Goal: Navigation & Orientation: Find specific page/section

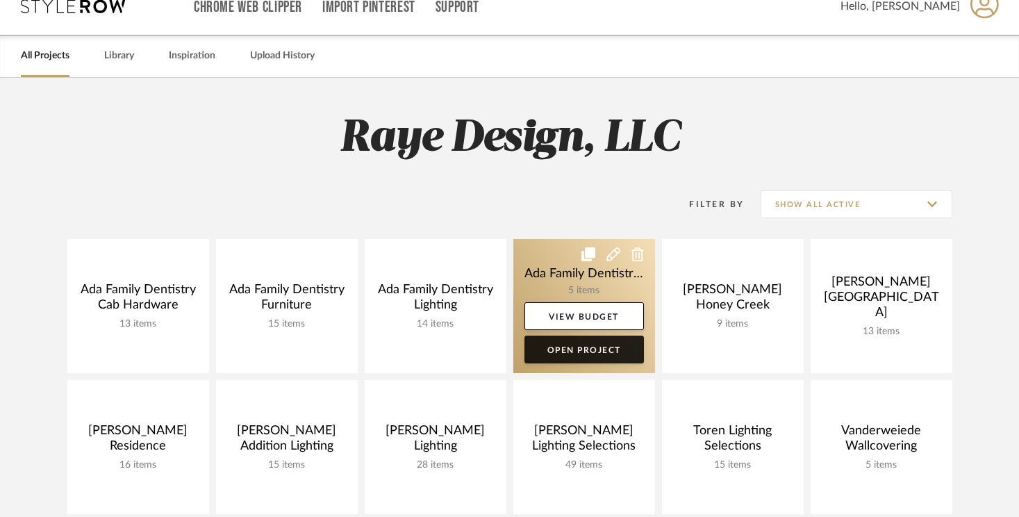
scroll to position [47, 0]
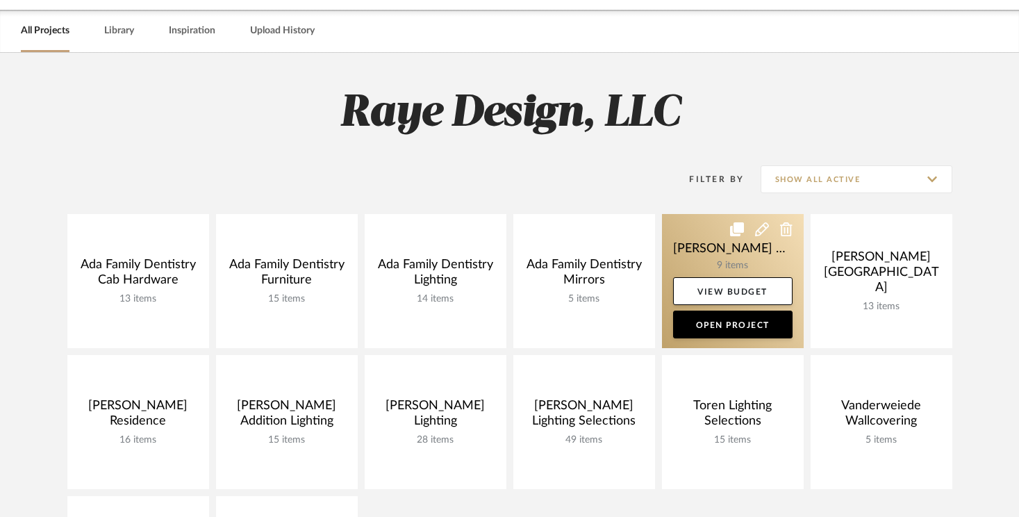
click at [692, 254] on link at bounding box center [733, 281] width 142 height 134
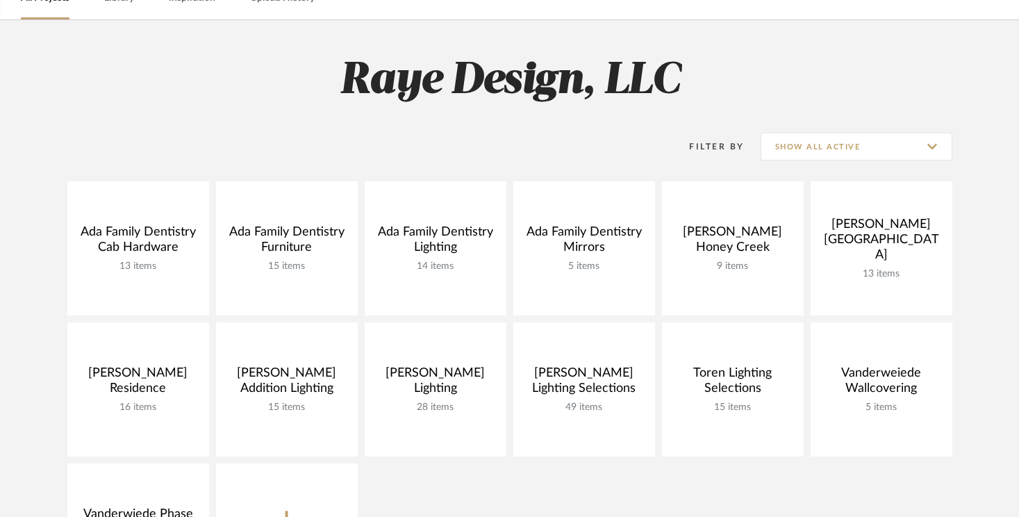
scroll to position [245, 0]
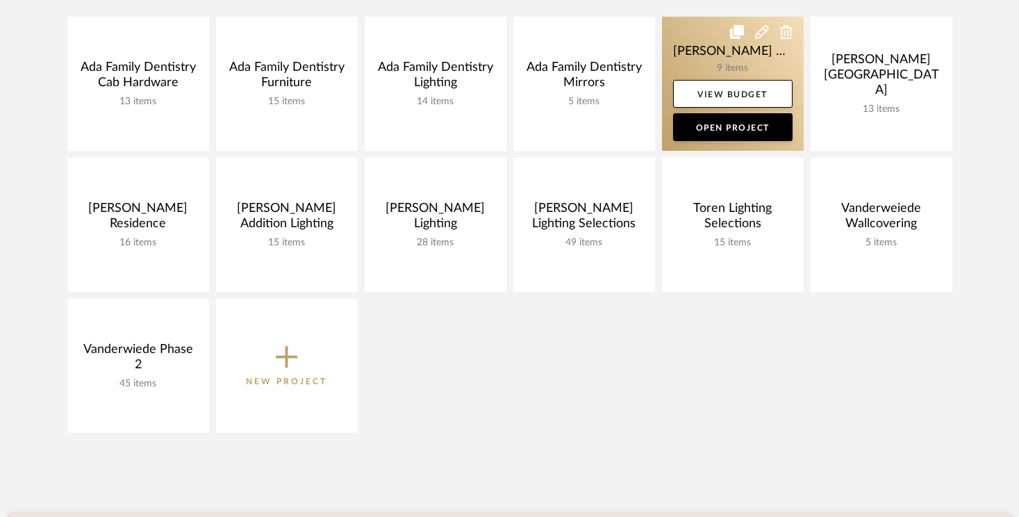
click at [720, 69] on link at bounding box center [733, 84] width 142 height 134
